Goal: Task Accomplishment & Management: Use online tool/utility

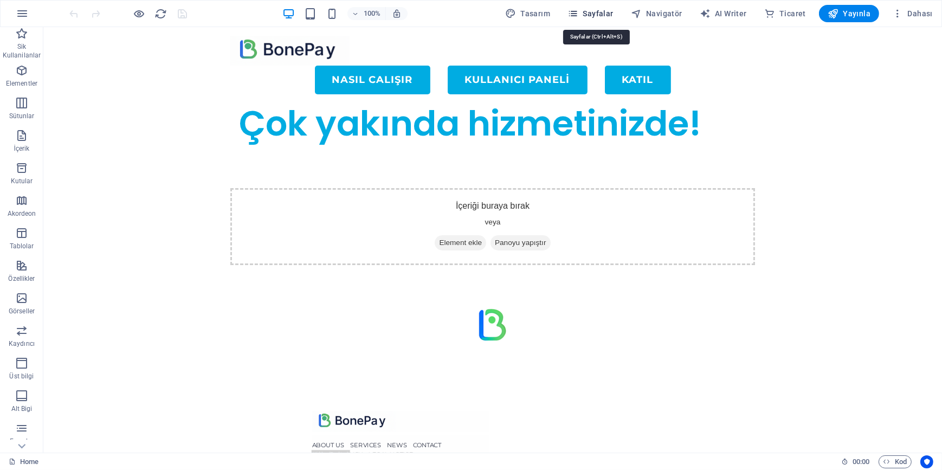
click at [593, 17] on span "Sayfalar" at bounding box center [591, 13] width 46 height 11
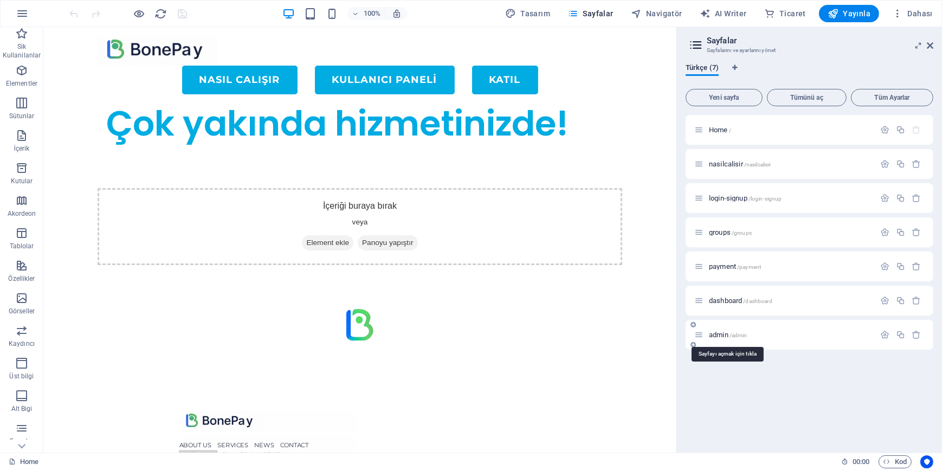
click at [720, 332] on span "admin /admin" at bounding box center [728, 335] width 38 height 8
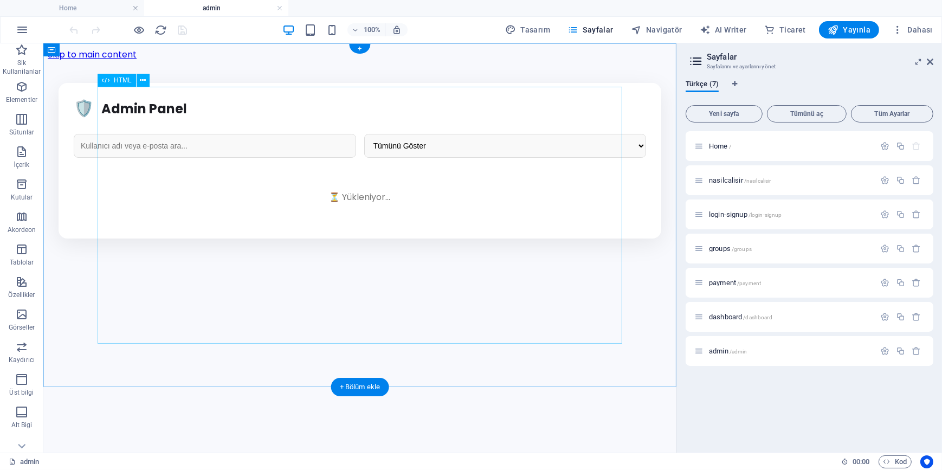
click at [249, 202] on div "Admin Panel - Yeni Tasarım 🛡️ Admin Panel Tümünü Göster Aktif Olanlar 30 Günden…" at bounding box center [359, 160] width 625 height 156
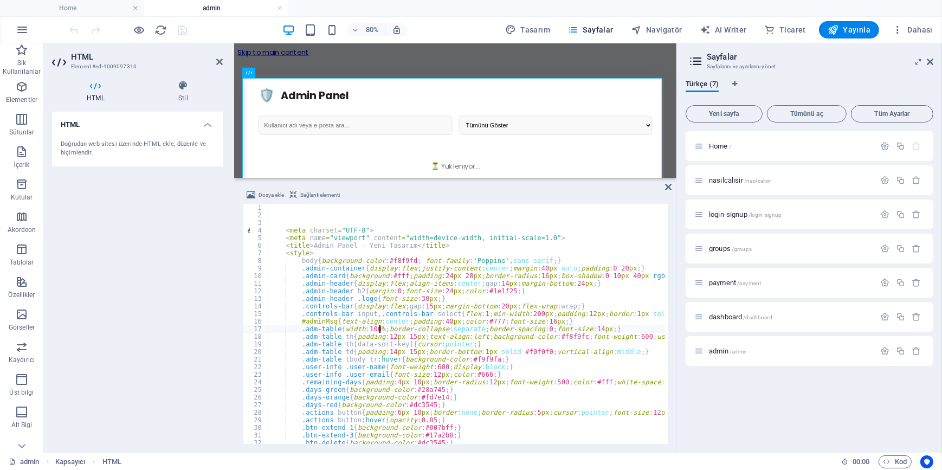
click at [381, 328] on div "< meta charset = "UTF-8" > < meta name = "viewport" content = "width=device-wid…" at bounding box center [661, 330] width 786 height 253
type textarea ".adm-table{width:100%;border-collapse:separate;border-spacing:0;font-size:14px;}"
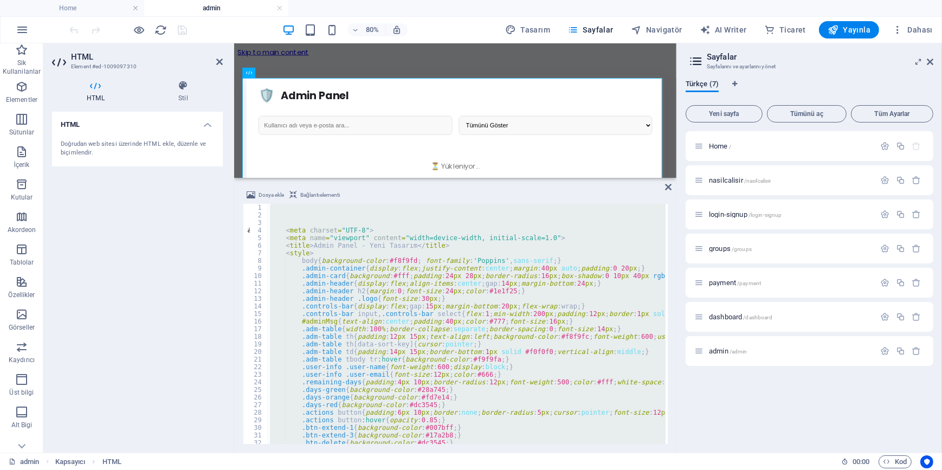
type textarea "</html>"
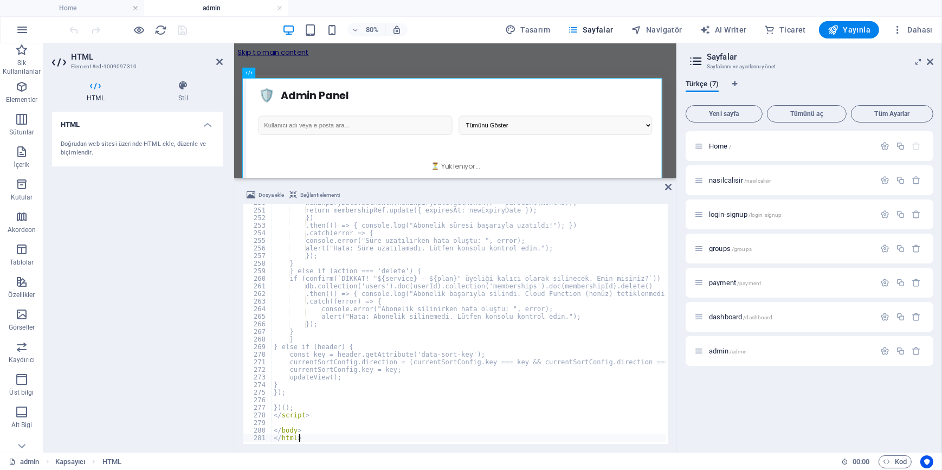
scroll to position [1895, 0]
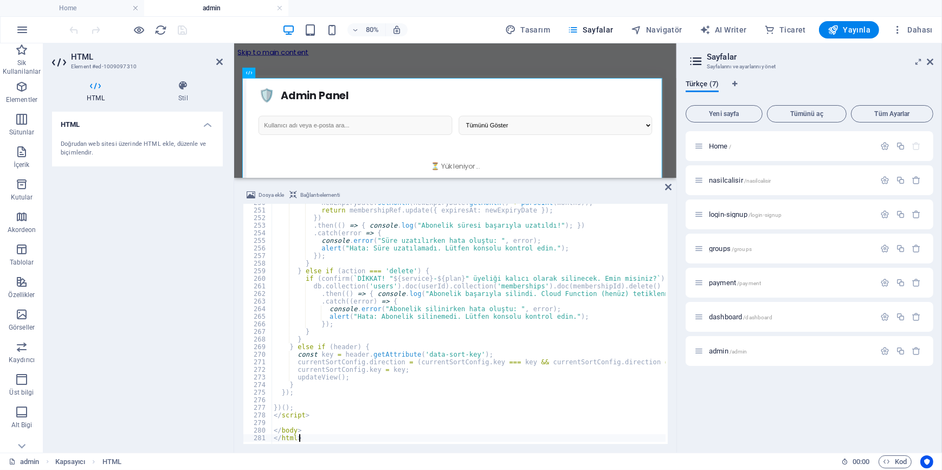
click at [143, 289] on div "HTML Doğrudan web sitesi üzerinde HTML ekle, düzenle ve biçimlendir." at bounding box center [137, 278] width 171 height 332
click at [180, 28] on icon "save" at bounding box center [183, 30] width 12 height 12
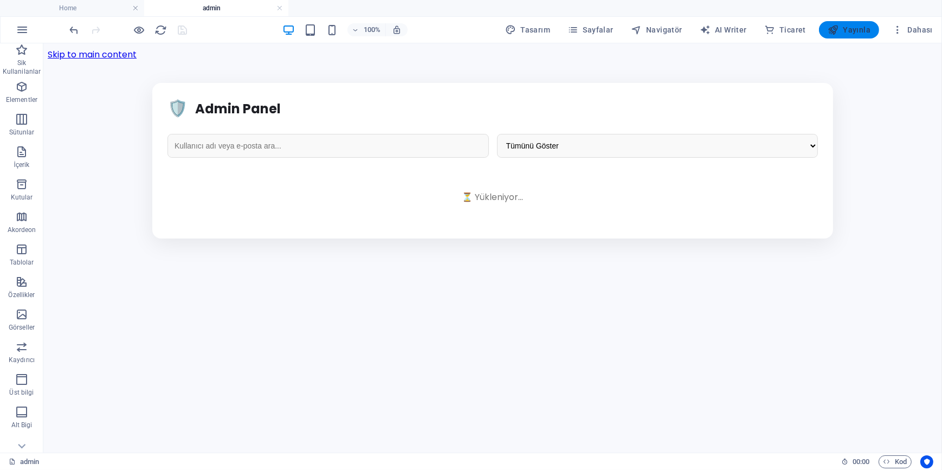
click at [857, 29] on span "Yayınla" at bounding box center [849, 29] width 43 height 11
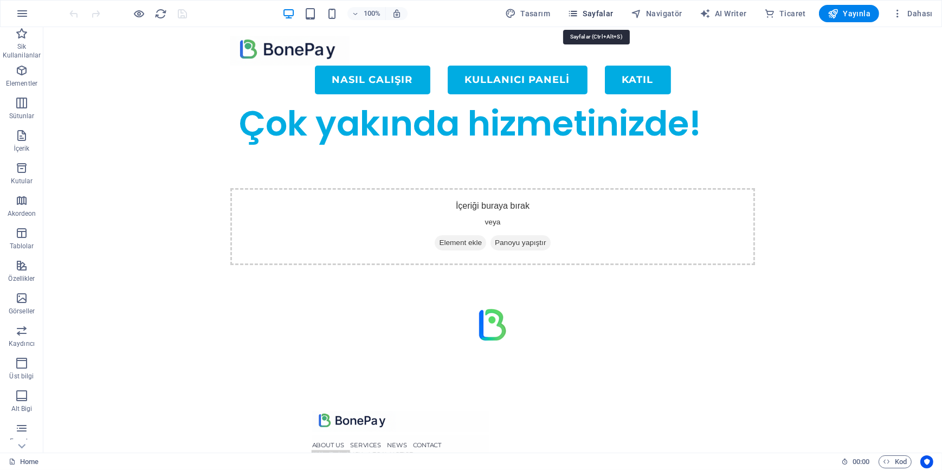
click at [579, 15] on icon "button" at bounding box center [573, 13] width 11 height 11
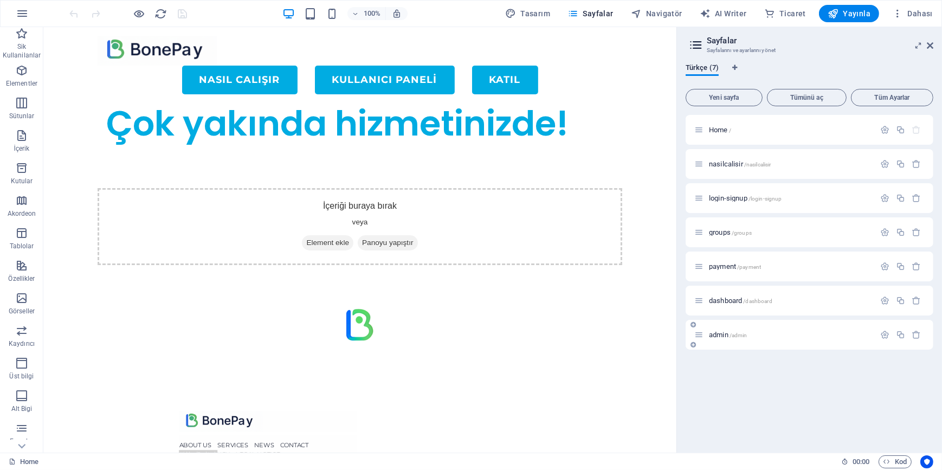
click at [730, 341] on div "admin /admin" at bounding box center [810, 335] width 248 height 30
click at [721, 335] on span "admin /admin" at bounding box center [728, 335] width 38 height 8
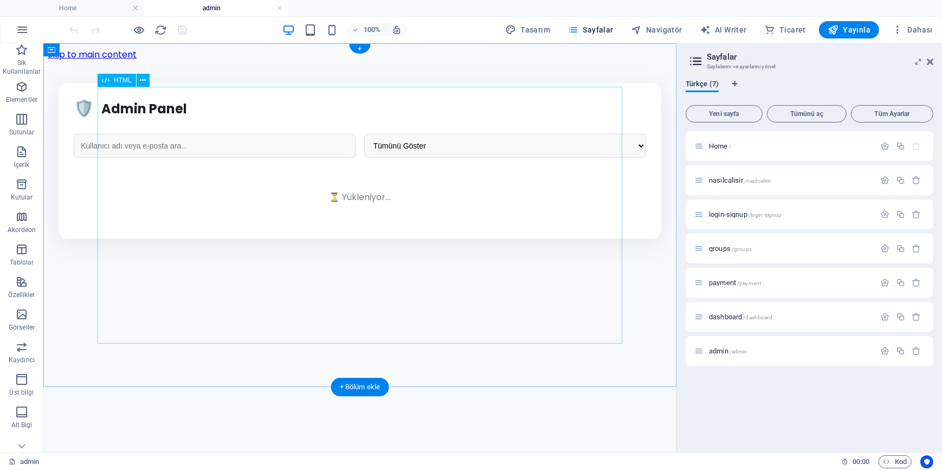
click at [281, 211] on div "Admin Panel - Yeni Tasarım 🛡️ Admin Panel Tümünü Göster Aktif Olanlar 30 Günden…" at bounding box center [359, 160] width 625 height 156
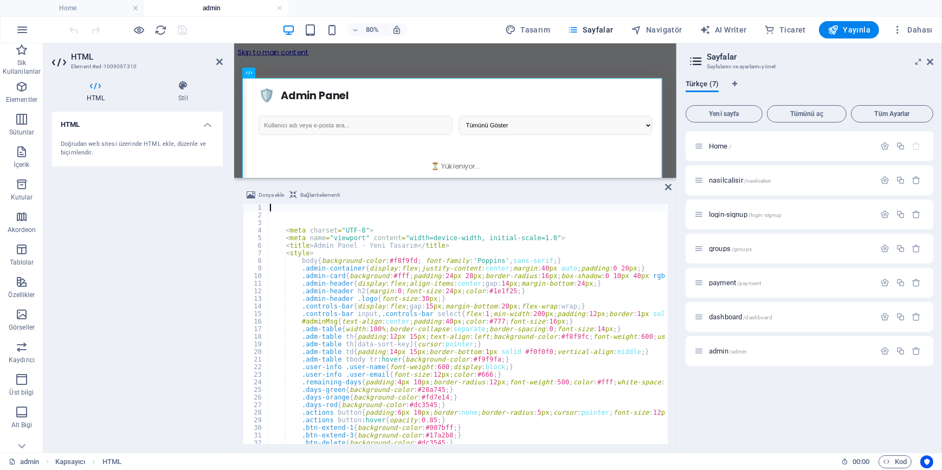
click at [372, 301] on div "< meta charset = "UTF-8" > < meta name = "viewport" content = "width=device-wid…" at bounding box center [661, 330] width 786 height 253
type textarea ".admin-header .logo{font-size:30px;}"
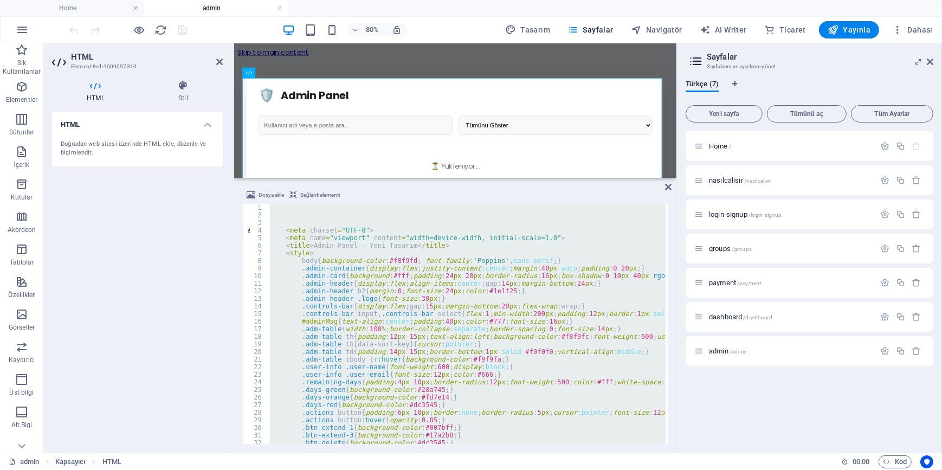
type textarea "</html>"
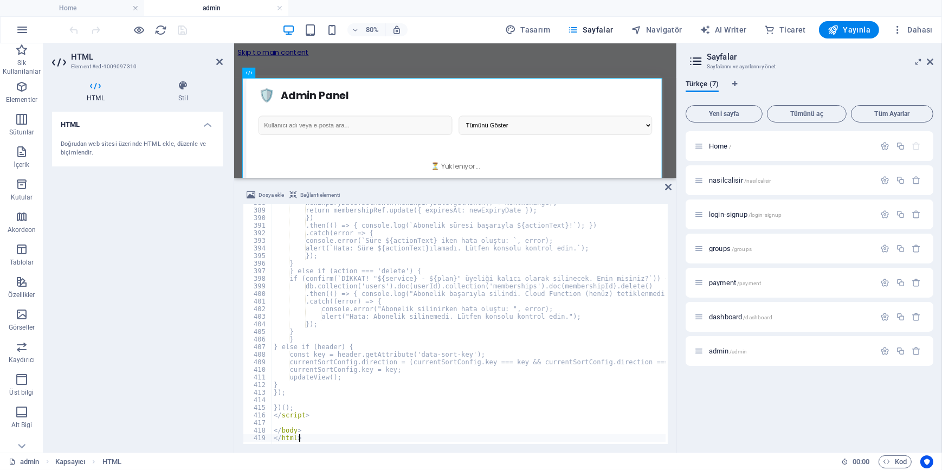
scroll to position [2943, 0]
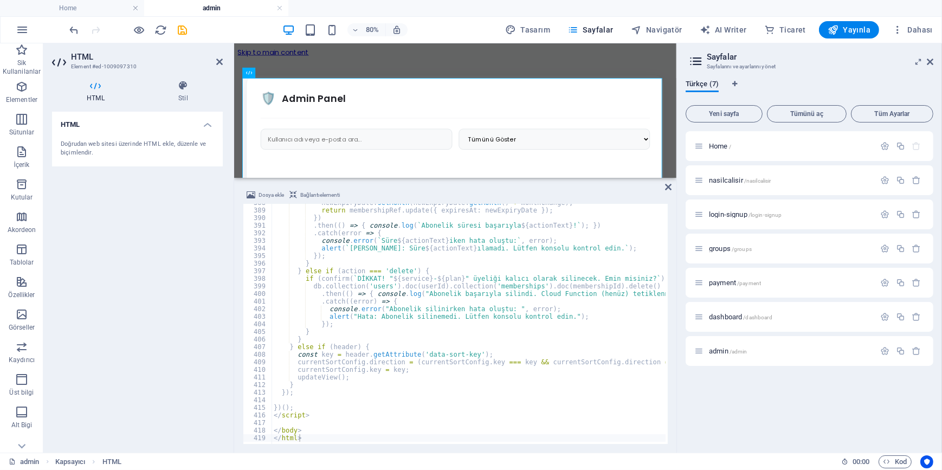
click at [186, 253] on div "HTML Doğrudan web sitesi üzerinde HTML ekle, düzenle ve biçimlendir." at bounding box center [137, 278] width 171 height 332
click at [181, 27] on icon "save" at bounding box center [183, 30] width 12 height 12
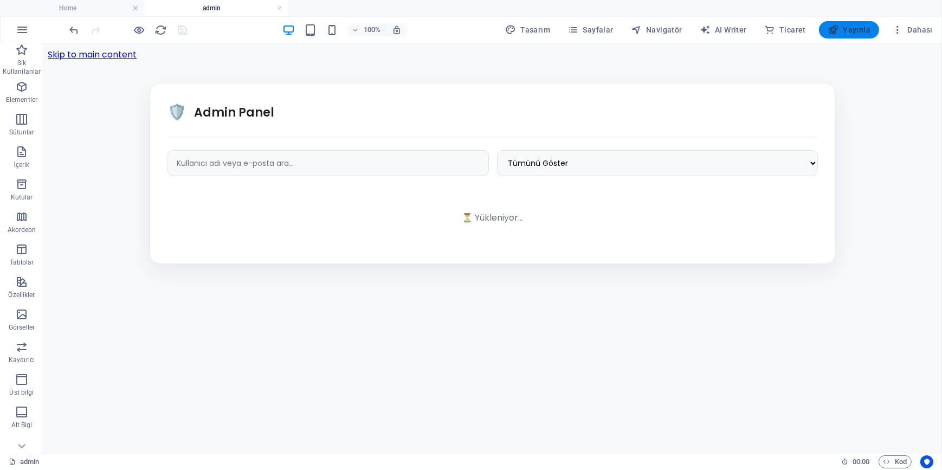
click at [851, 29] on span "Yayınla" at bounding box center [849, 29] width 43 height 11
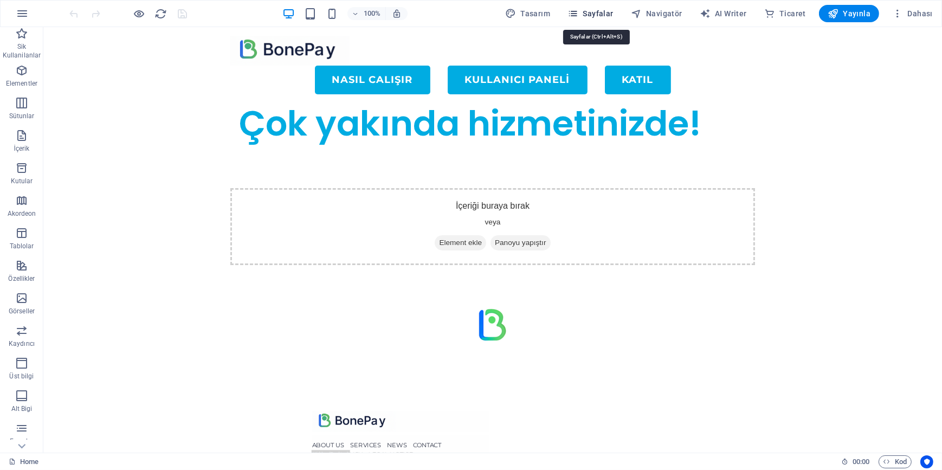
click at [579, 18] on icon "button" at bounding box center [573, 13] width 11 height 11
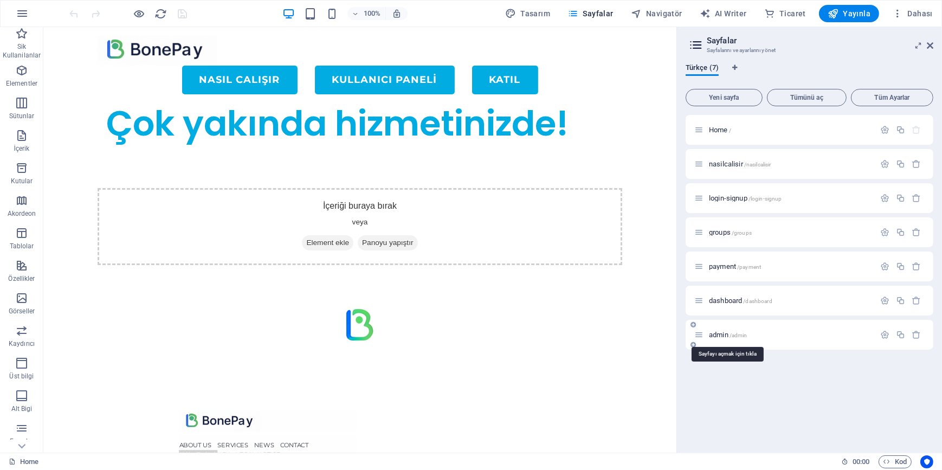
click at [718, 336] on span "admin /admin" at bounding box center [728, 335] width 38 height 8
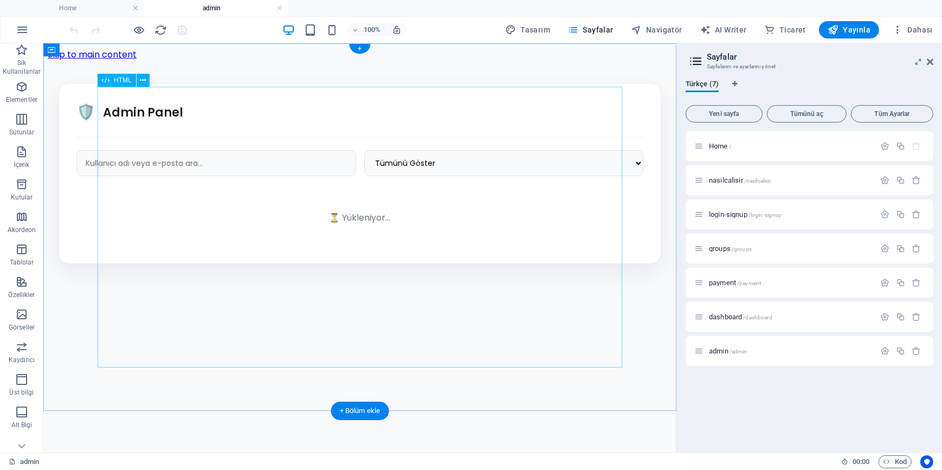
click at [286, 222] on div "Admin Panel - Premium Tasarım 🛡️ Admin Panel Tümünü Göster Aktif Olanlar 30 Gün…" at bounding box center [359, 172] width 625 height 181
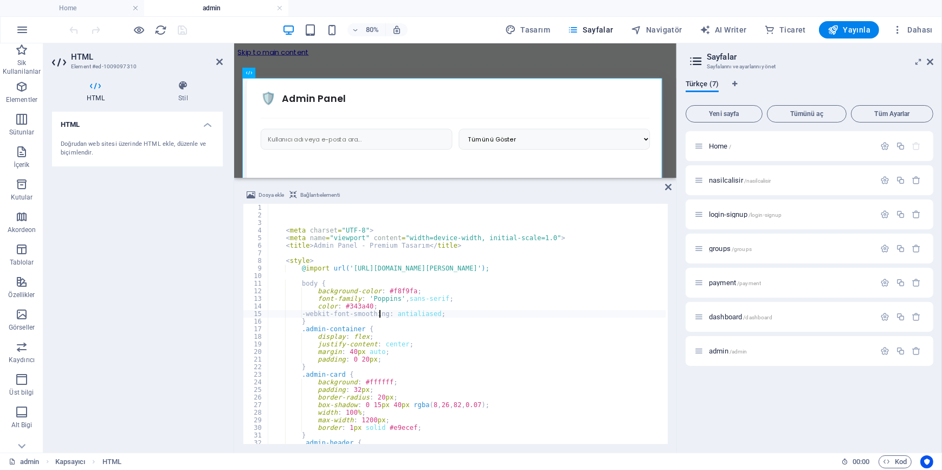
click at [378, 314] on div "< meta charset = "UTF-8" > < meta name = "viewport" content = "width=device-wid…" at bounding box center [668, 330] width 801 height 253
type textarea "-webkit-font-smoothing: antialiased;"
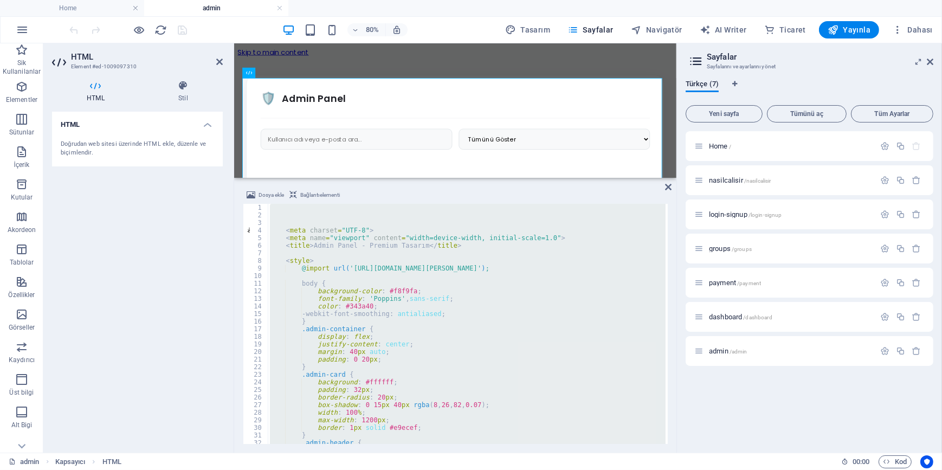
type textarea "</html>"
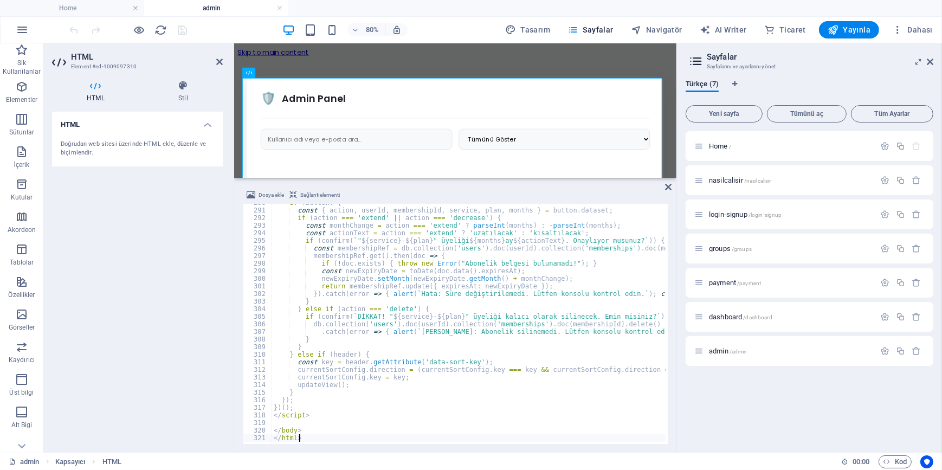
click at [115, 261] on div "HTML Doğrudan web sitesi üzerinde HTML ekle, düzenle ve biçimlendir." at bounding box center [137, 278] width 171 height 332
click at [182, 30] on icon "save" at bounding box center [183, 30] width 12 height 12
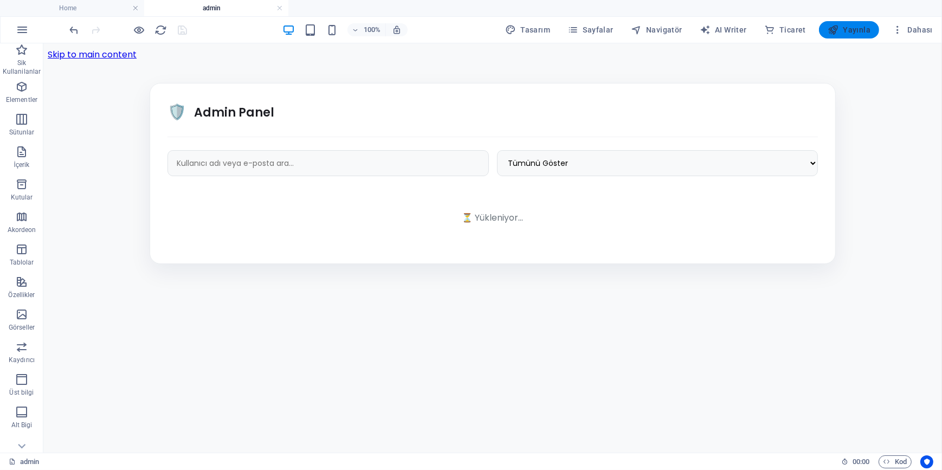
click at [839, 29] on icon "button" at bounding box center [833, 29] width 11 height 11
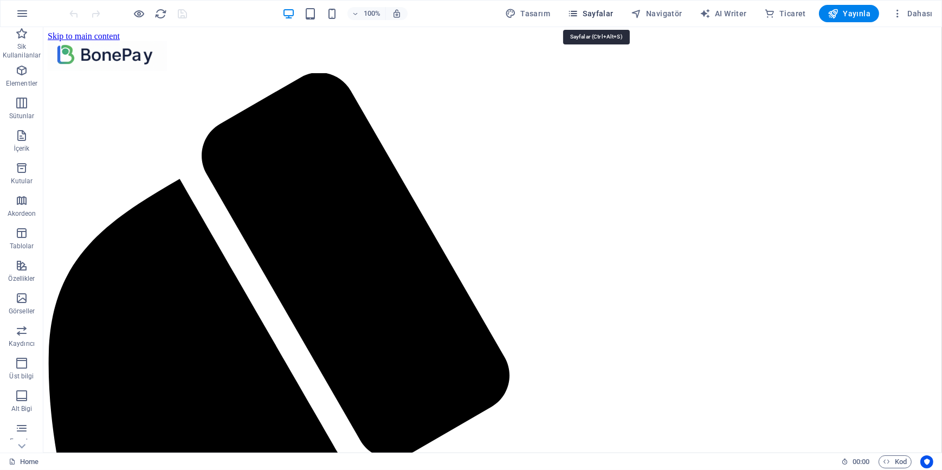
click at [586, 11] on span "Sayfalar" at bounding box center [591, 13] width 46 height 11
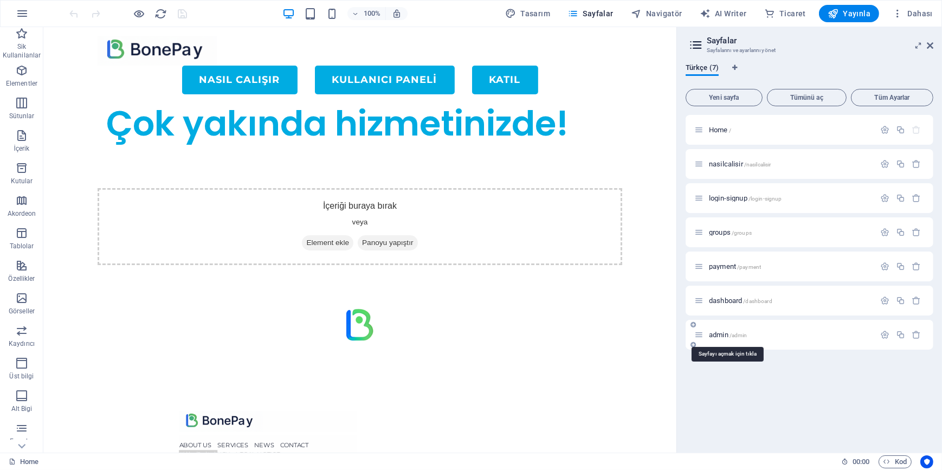
click at [727, 333] on span "admin /admin" at bounding box center [728, 335] width 38 height 8
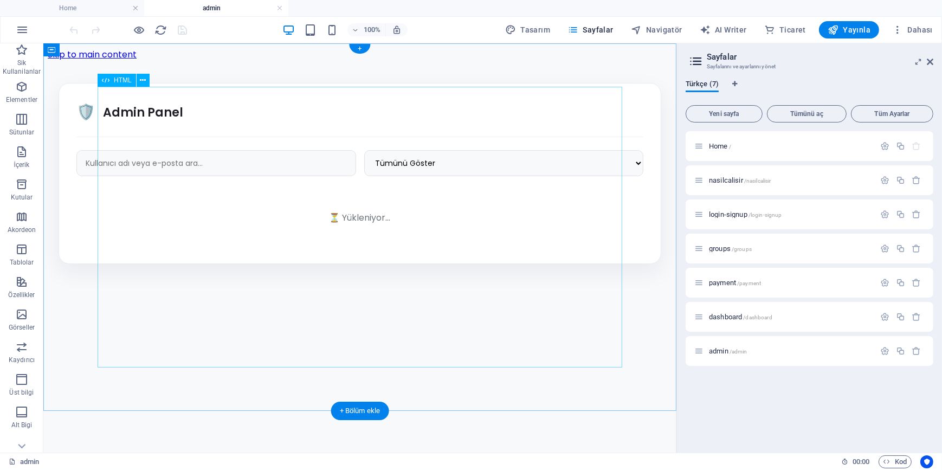
click at [281, 212] on div "Admin Panel - Kartvizit Tasarım 🛡️ Admin Panel Tümünü Göster Aktif Olanlar 30 […" at bounding box center [359, 172] width 625 height 181
click at [299, 226] on div "Admin Panel - Kartvizit Tasarım 🛡️ Admin Panel Tümünü Göster Aktif Olanlar 30 […" at bounding box center [359, 172] width 625 height 181
click at [299, 226] on div "Admin Panel - Kartvizit Tasarım 🛡️ Admin Panel Tümünü Göster Aktif Olanlar 30 G…" at bounding box center [359, 172] width 625 height 181
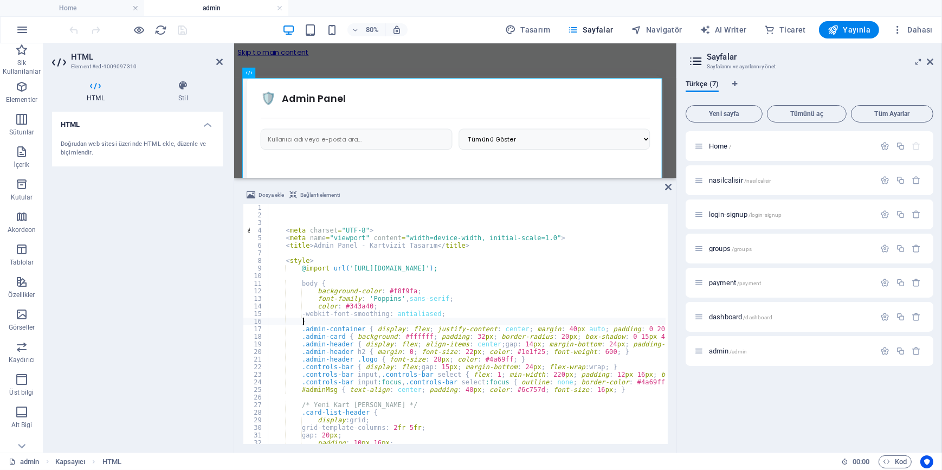
click at [412, 323] on div "< meta charset = "UTF-8" > < meta name = "viewport" content = "width=device-wid…" at bounding box center [725, 330] width 914 height 253
type textarea "}"
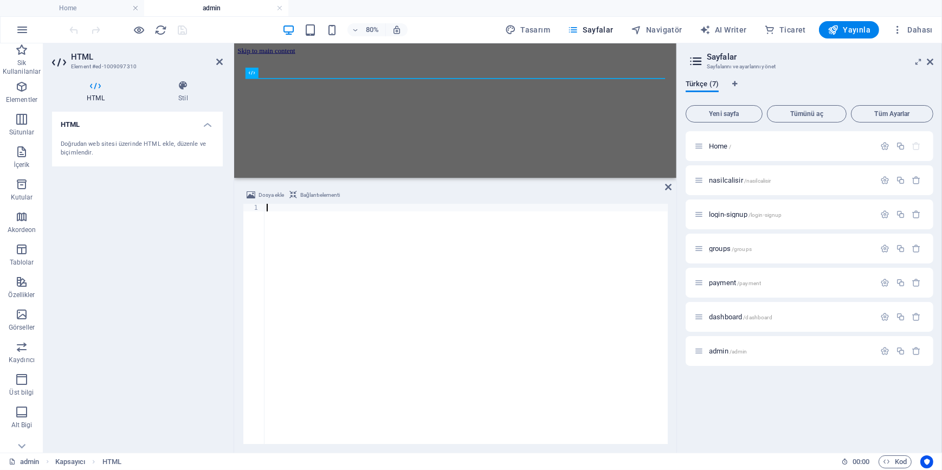
type textarea "</html>"
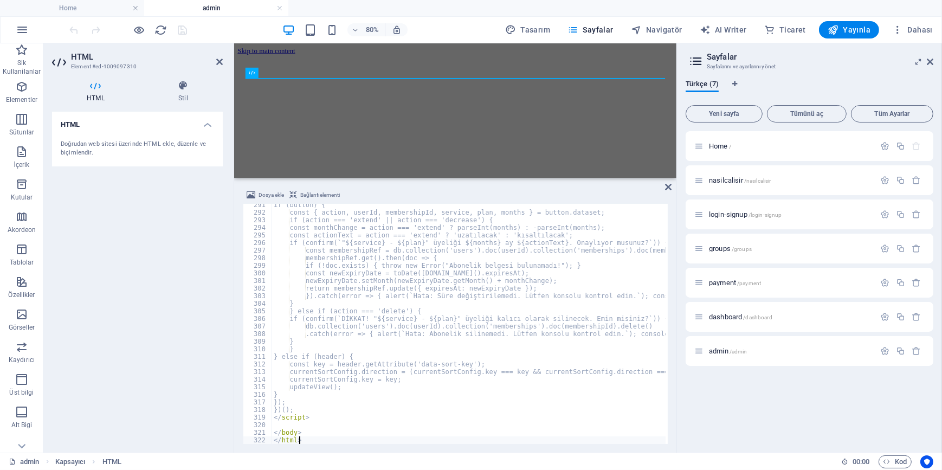
scroll to position [2204, 0]
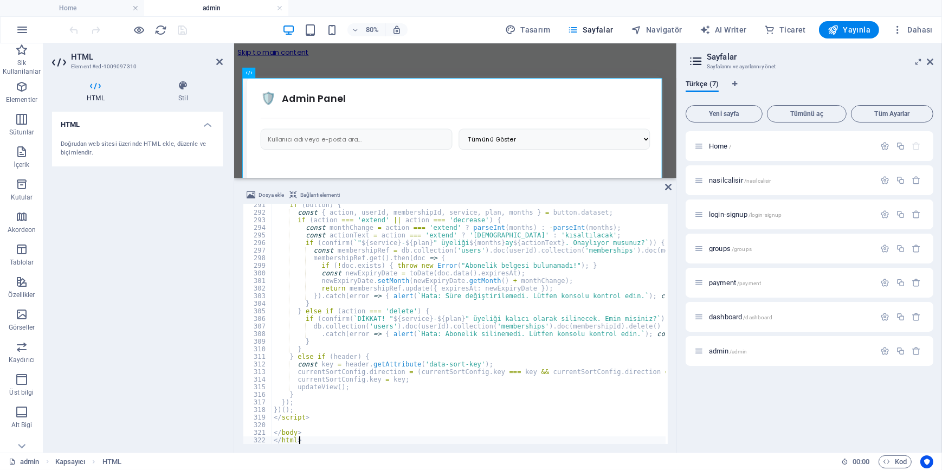
click at [139, 220] on div "HTML Doğrudan web sitesi üzerinde HTML ekle, düzenle ve biçimlendir." at bounding box center [137, 278] width 171 height 332
click at [187, 30] on icon "save" at bounding box center [183, 30] width 12 height 12
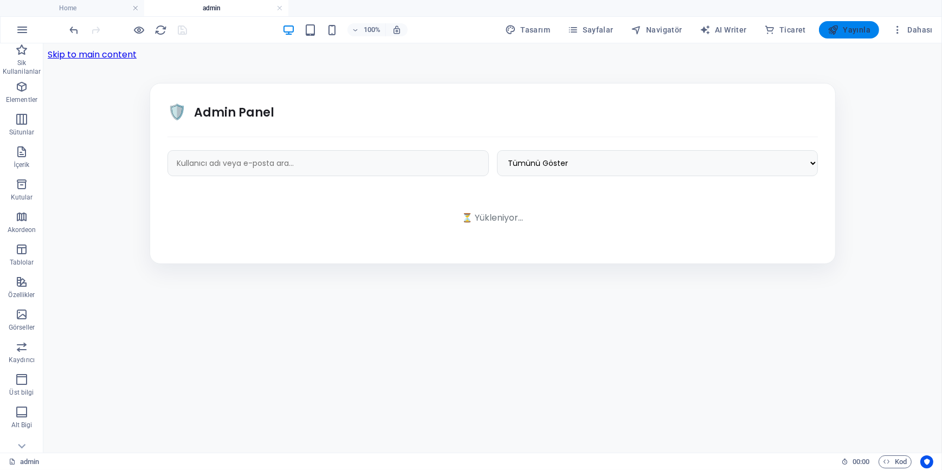
click at [863, 35] on button "Yayınla" at bounding box center [849, 29] width 60 height 17
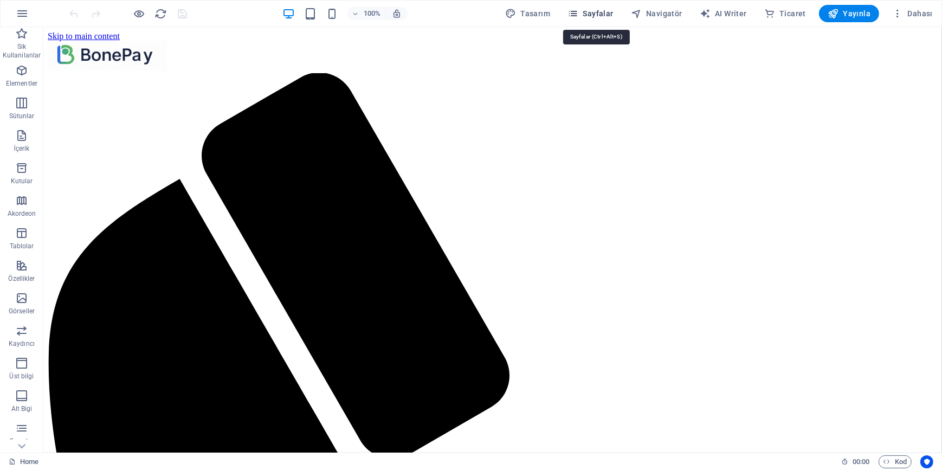
click at [590, 19] on button "Sayfalar" at bounding box center [590, 13] width 55 height 17
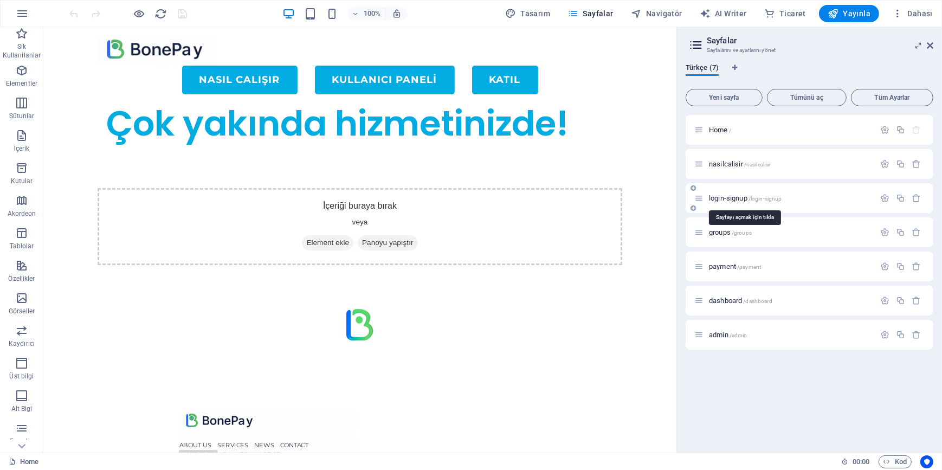
click at [731, 200] on span "login-signup /login-signup" at bounding box center [745, 198] width 73 height 8
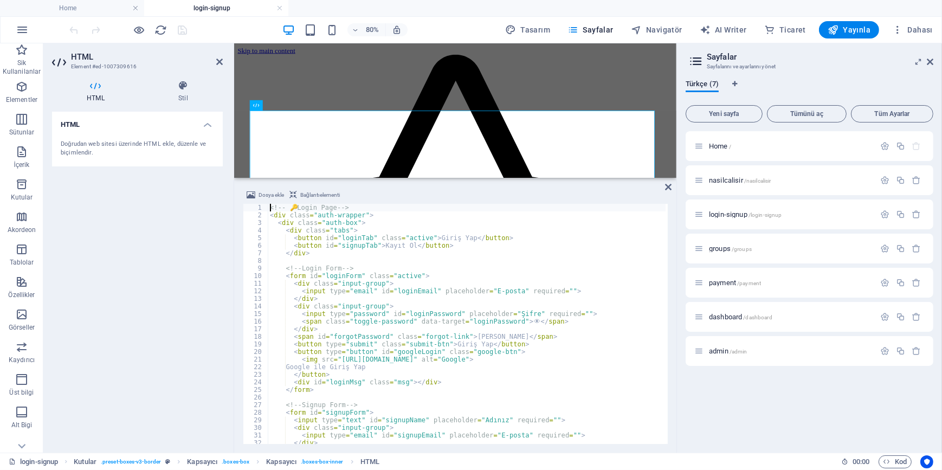
click at [427, 329] on div "<!-- 🔑 Login Page --> < div class = "auth-wrapper" > < div class = "auth-box" >…" at bounding box center [666, 330] width 797 height 253
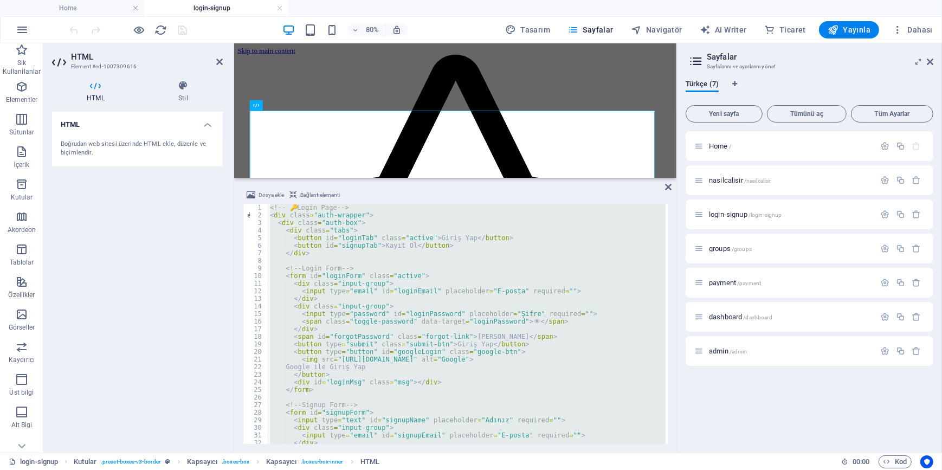
click at [423, 338] on div "<!-- 🔑 Login Page --> < div class = "auth-wrapper" > < div class = "auth-box" >…" at bounding box center [467, 324] width 398 height 240
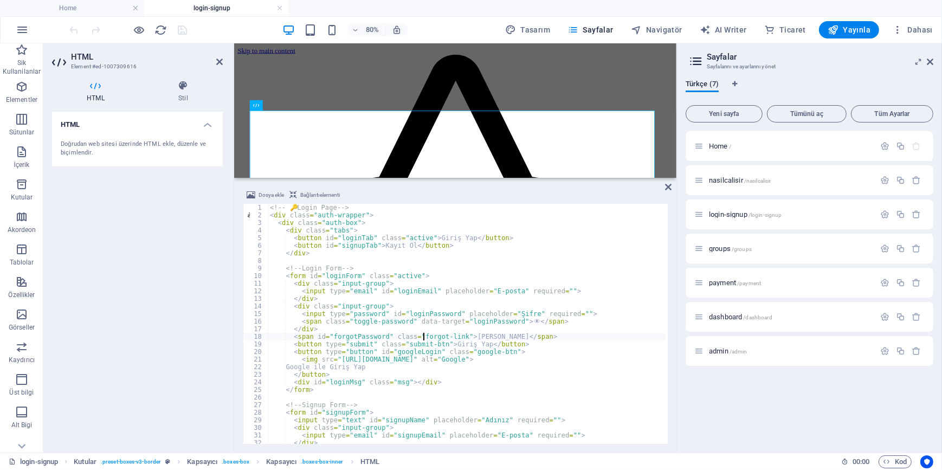
click at [408, 341] on div "<!-- 🔑 Login Page --> < div class = "auth-wrapper" > < div class = "auth-box" >…" at bounding box center [666, 330] width 797 height 253
type textarea "</script>"
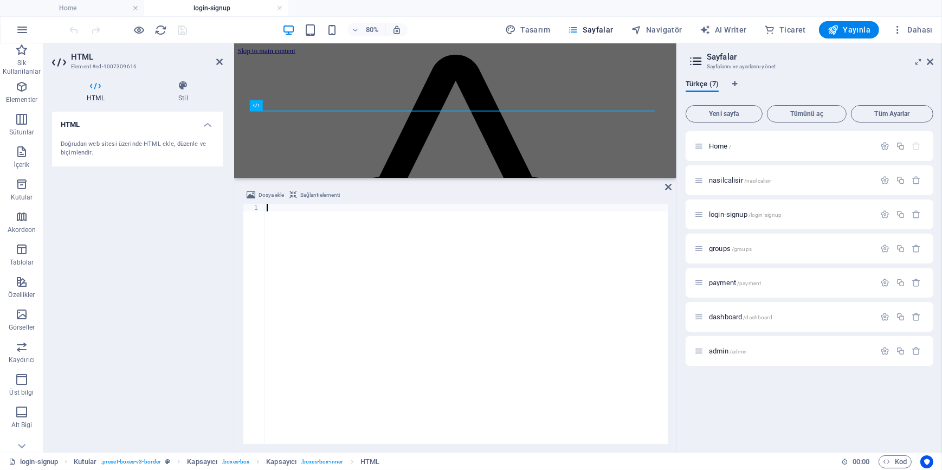
paste textarea "</html>"
type textarea "</html>"
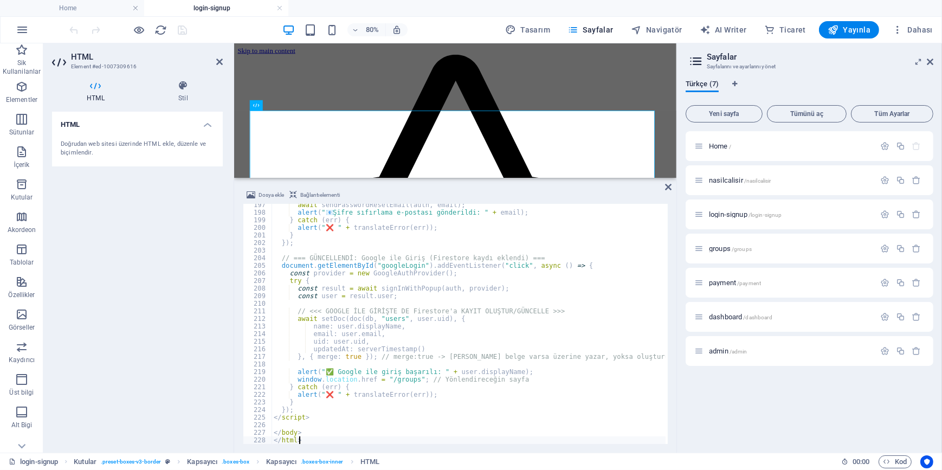
click at [152, 293] on div "HTML Doğrudan web sitesi üzerinde HTML ekle, düzenle ve biçimlendir." at bounding box center [137, 278] width 171 height 332
click at [181, 27] on icon "save" at bounding box center [183, 30] width 12 height 12
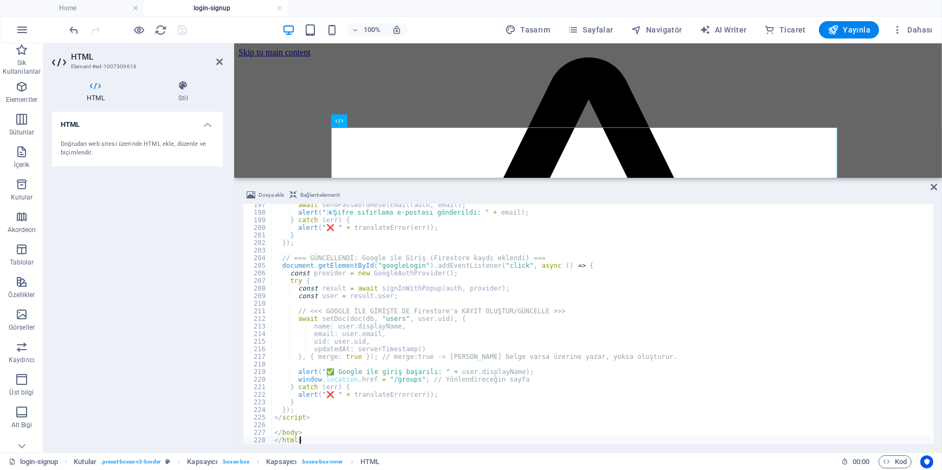
click at [340, 346] on div "await sendPasswordResetEmail ( auth , email ) ; alert ( " 📧 Şifre sıfırlama e-p…" at bounding box center [709, 327] width 874 height 253
type textarea "</body> </html>"
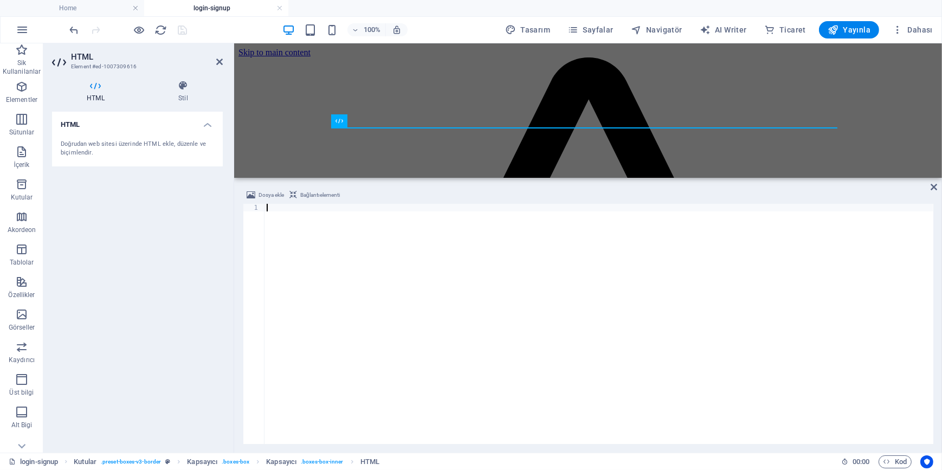
click at [338, 296] on div at bounding box center [599, 330] width 669 height 253
paste textarea "</html>"
type textarea "</html>"
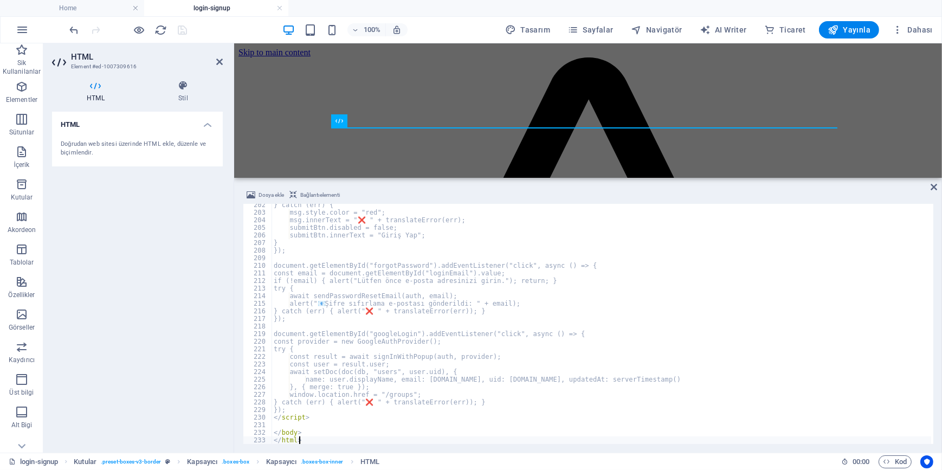
scroll to position [1529, 0]
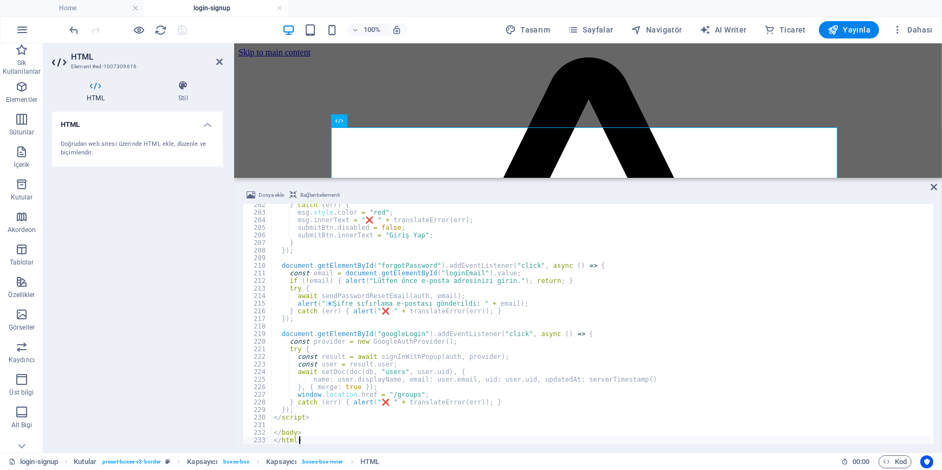
click at [138, 263] on div "HTML Doğrudan web sitesi üzerinde HTML ekle, düzenle ve biçimlendir." at bounding box center [137, 278] width 171 height 332
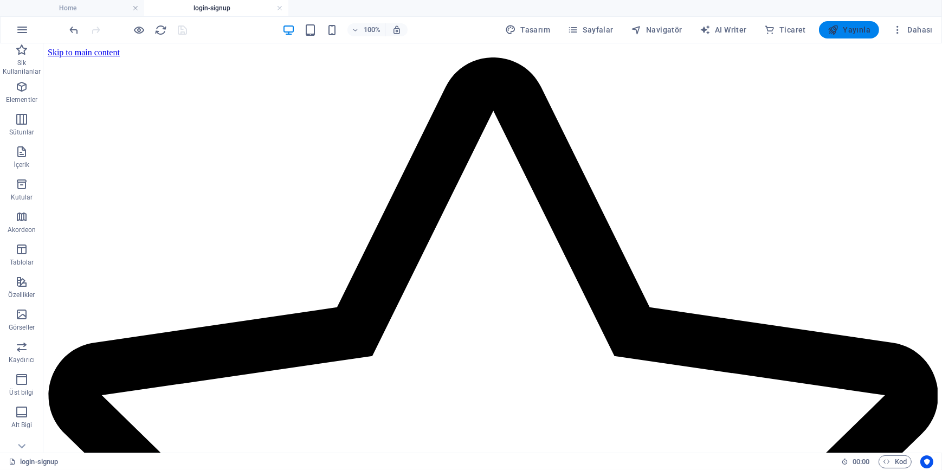
click at [856, 32] on span "Yayınla" at bounding box center [849, 29] width 43 height 11
